Goal: Task Accomplishment & Management: Complete application form

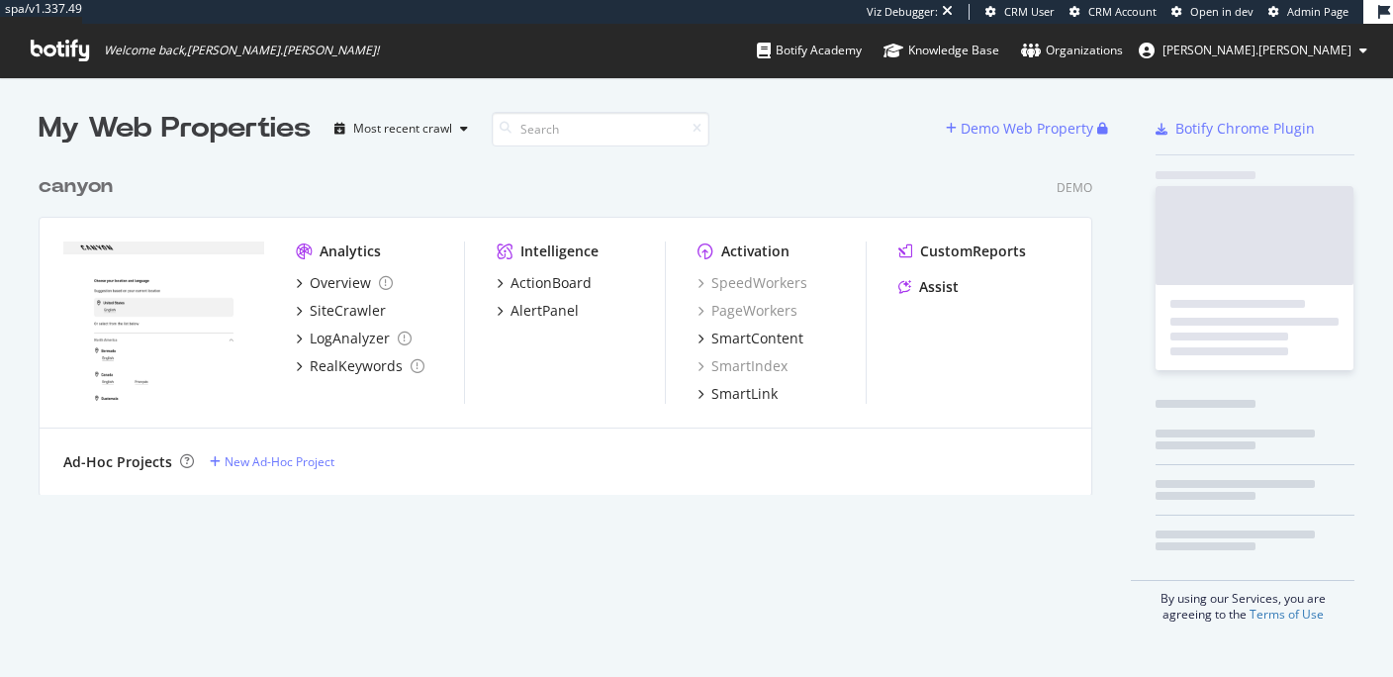
scroll to position [677, 1393]
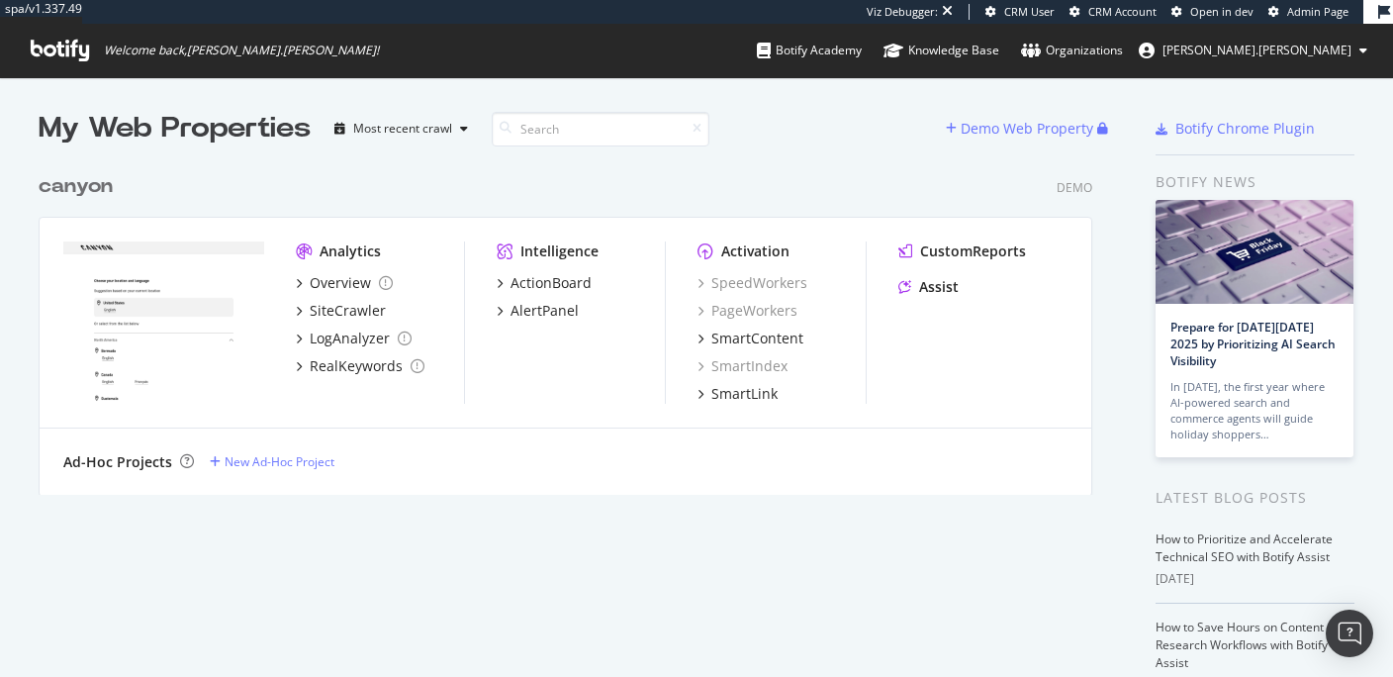
click at [623, 110] on div "My Web Properties Most recent crawl" at bounding box center [492, 129] width 907 height 40
click at [744, 167] on div "canyon Demo Analytics Overview SiteCrawler LogAnalyzer RealKeywords Intelligenc…" at bounding box center [573, 321] width 1069 height 346
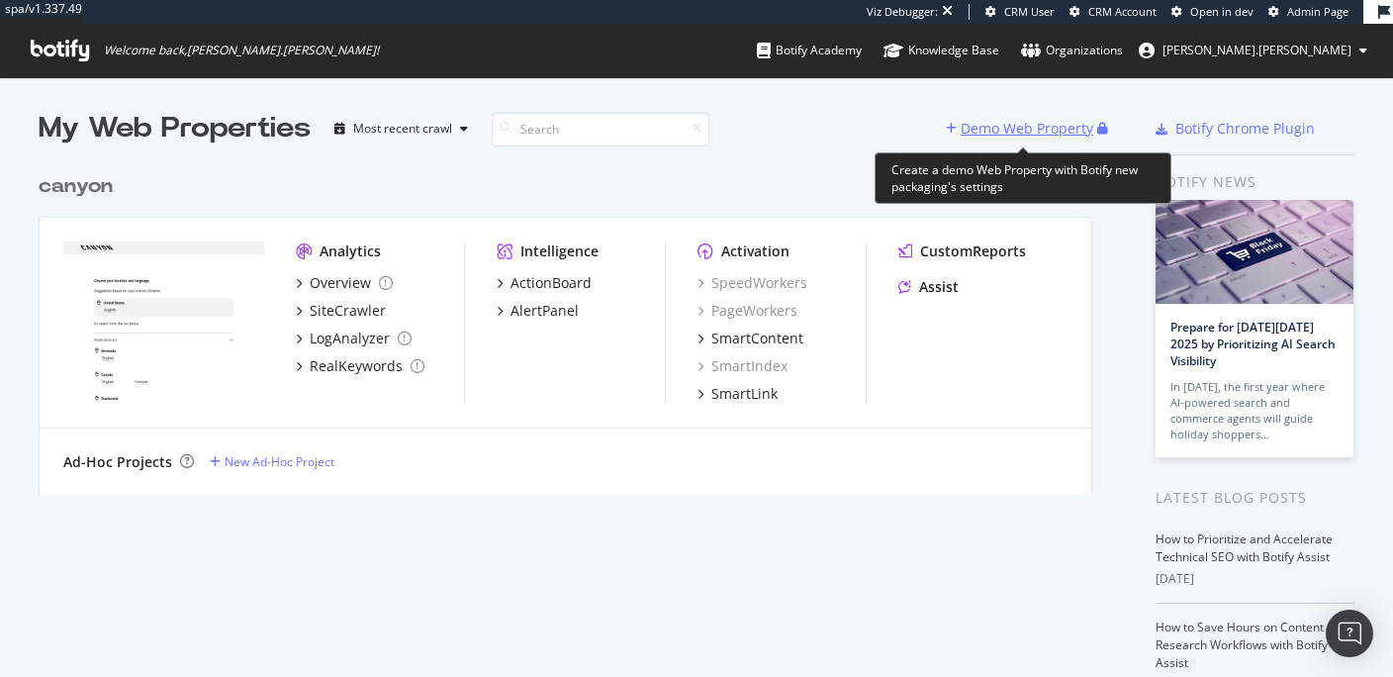
click at [969, 132] on div "Demo Web Property" at bounding box center [1027, 129] width 133 height 20
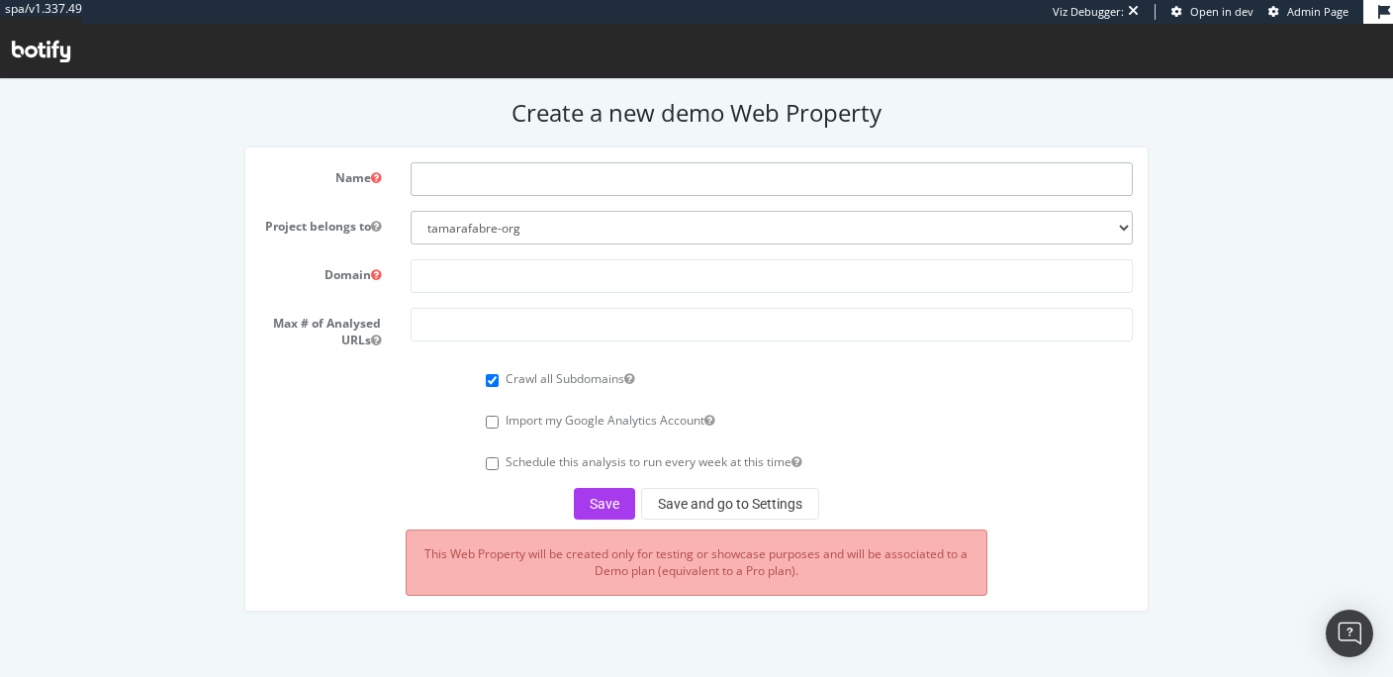
click at [658, 179] on input "text" at bounding box center [771, 179] width 721 height 34
click at [127, 161] on div "Name Project belongs to tamarafabre-org Domain Max # of Analysed URLs Crawl all…" at bounding box center [696, 388] width 1385 height 485
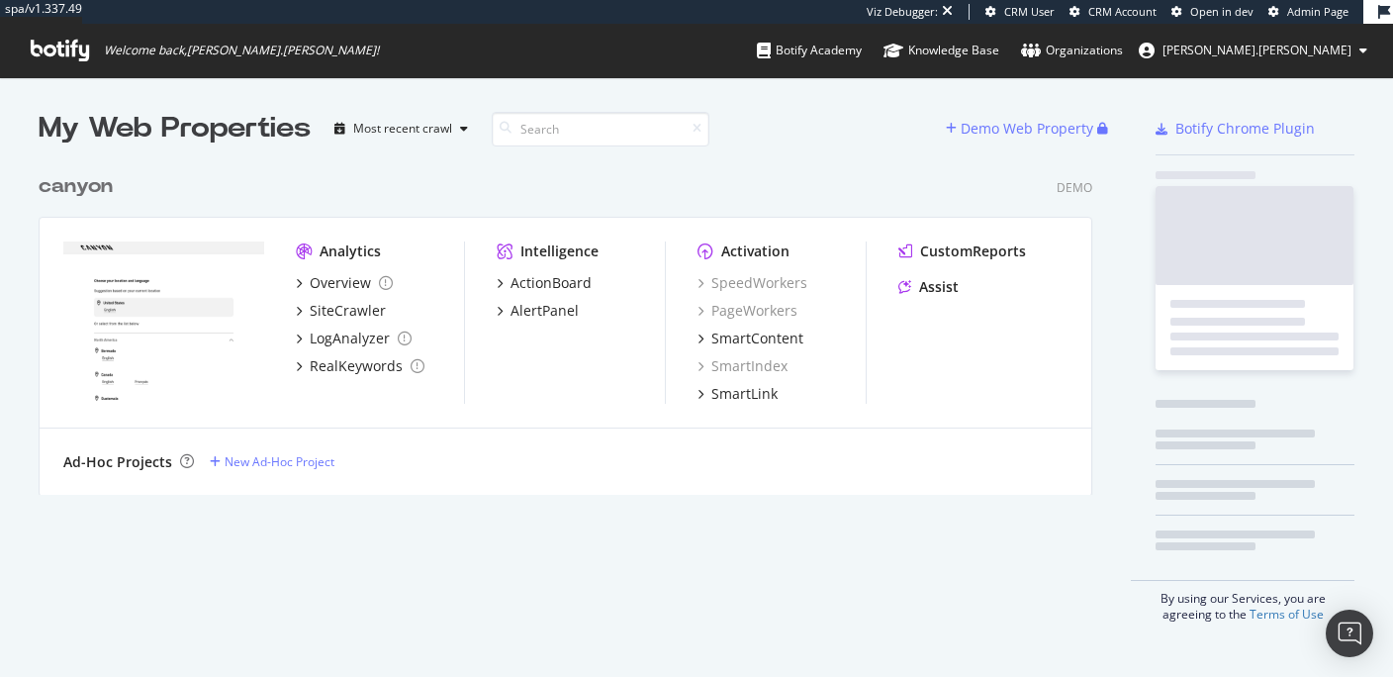
scroll to position [677, 1393]
